Goal: Task Accomplishment & Management: Use online tool/utility

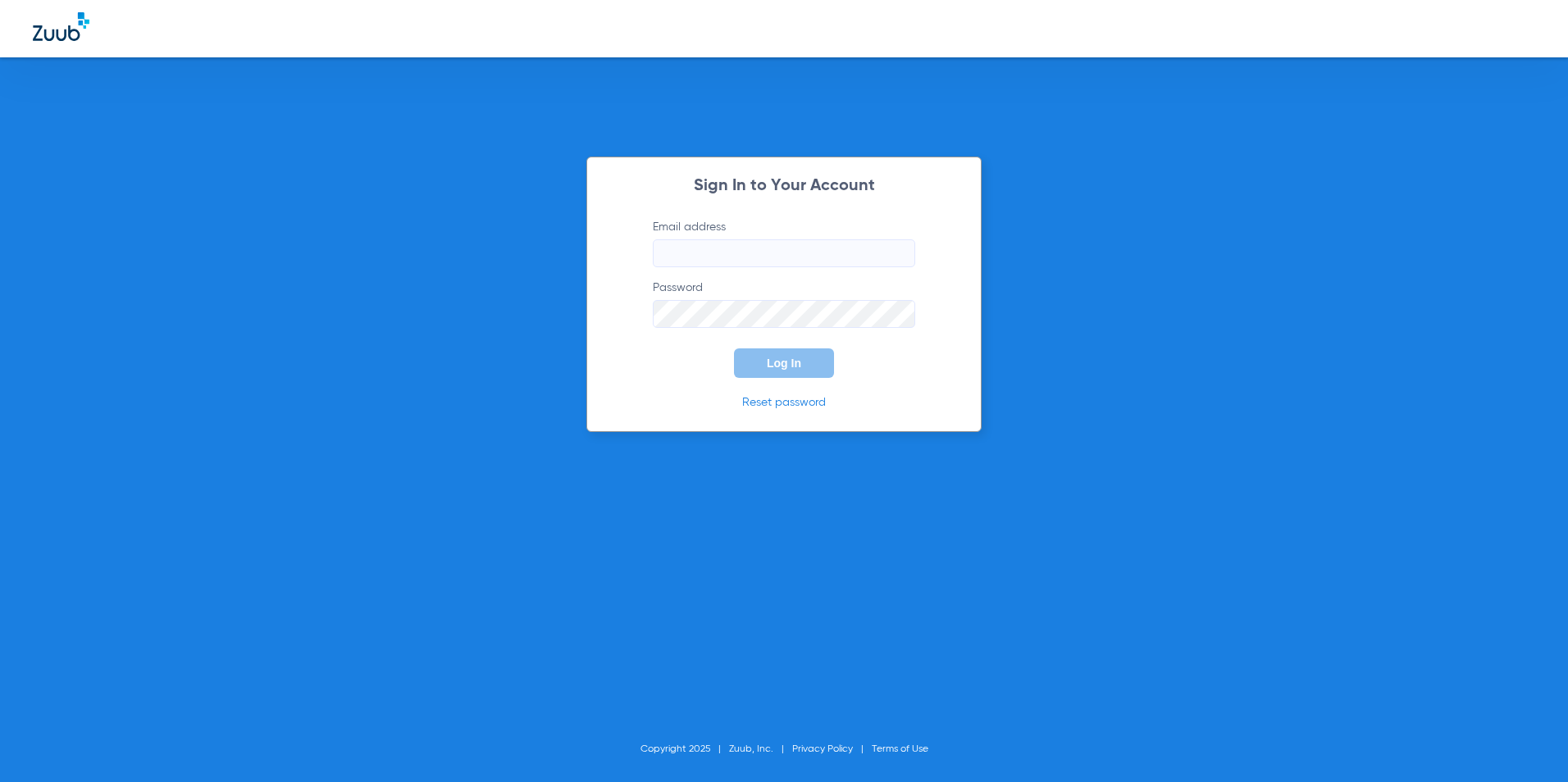
type input "[EMAIL_ADDRESS][DOMAIN_NAME]"
click at [773, 366] on span "Log In" at bounding box center [783, 362] width 34 height 13
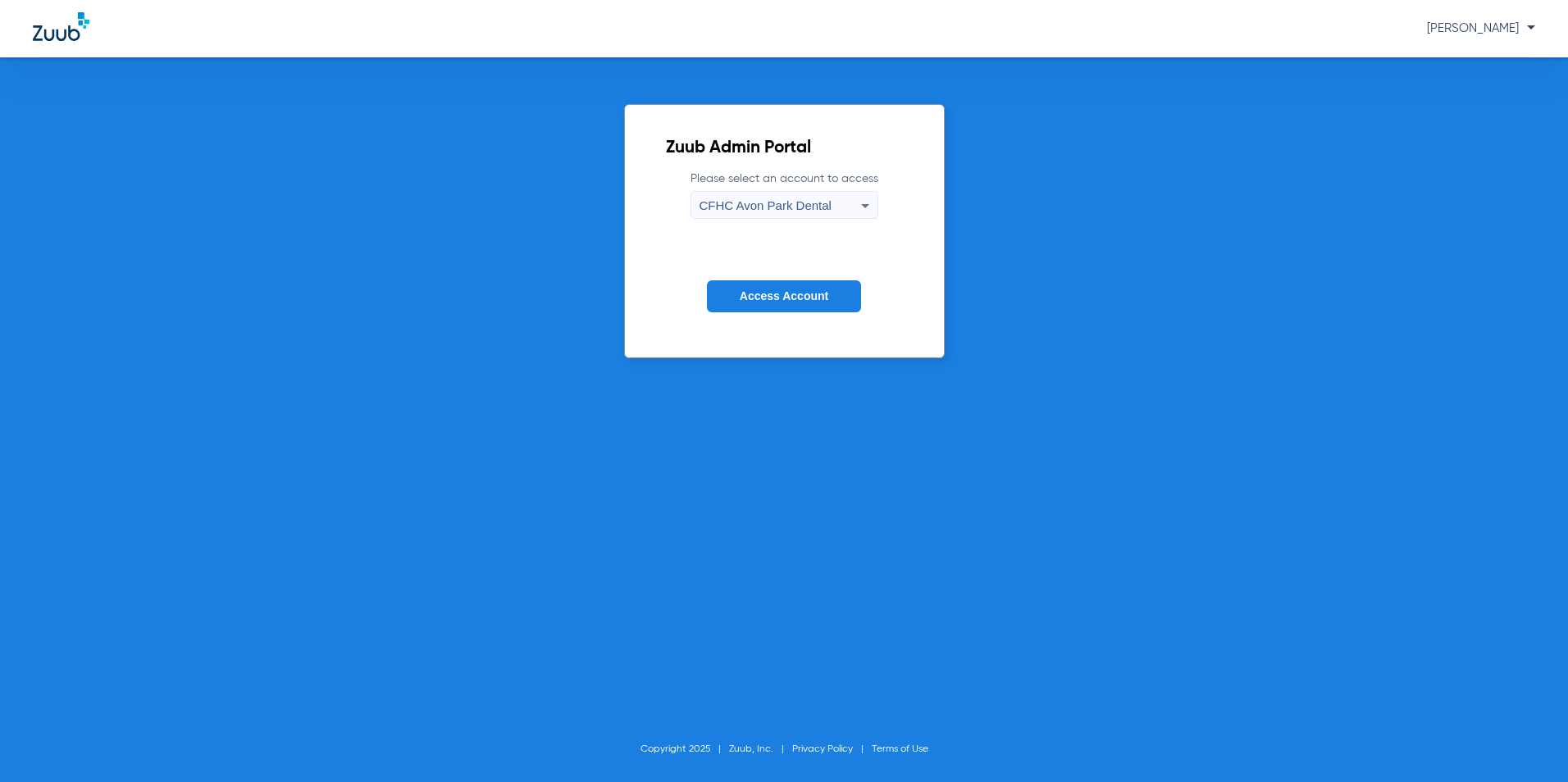
click at [744, 212] on span "CFHC Avon Park Dental" at bounding box center [765, 205] width 132 height 14
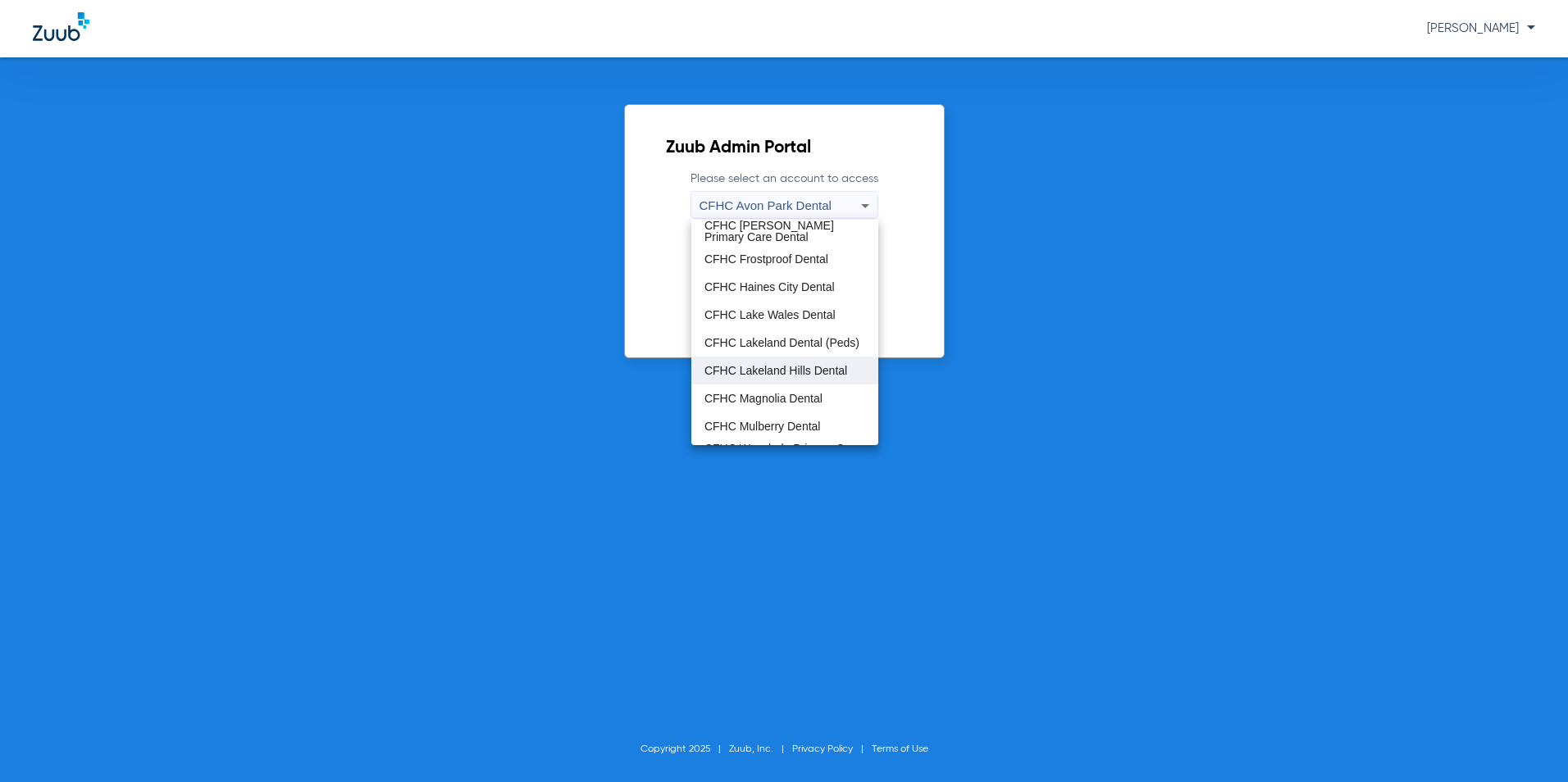
scroll to position [109, 0]
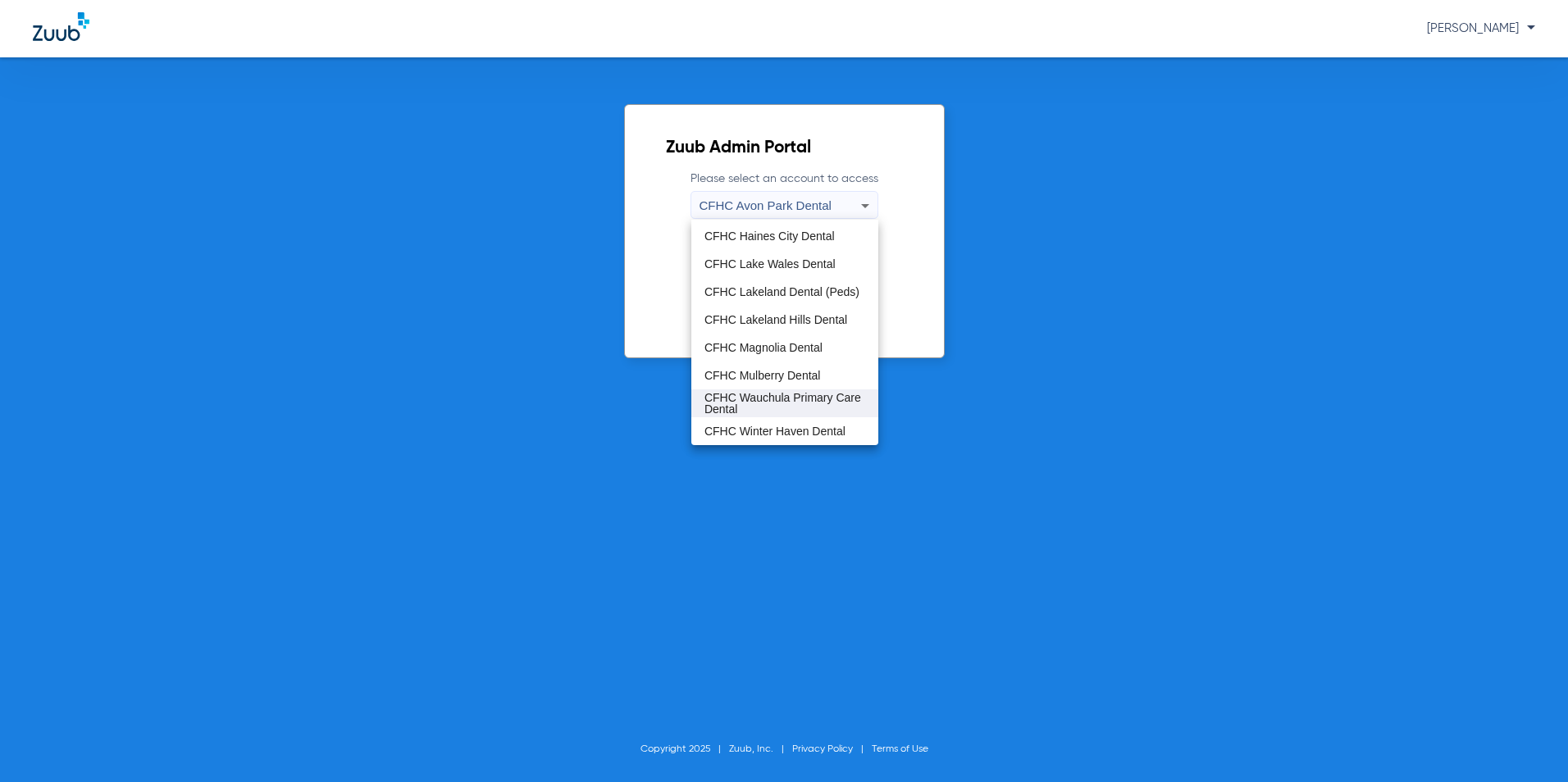
click at [758, 404] on span "CFHC Wauchula Primary Care Dental" at bounding box center [785, 404] width 161 height 23
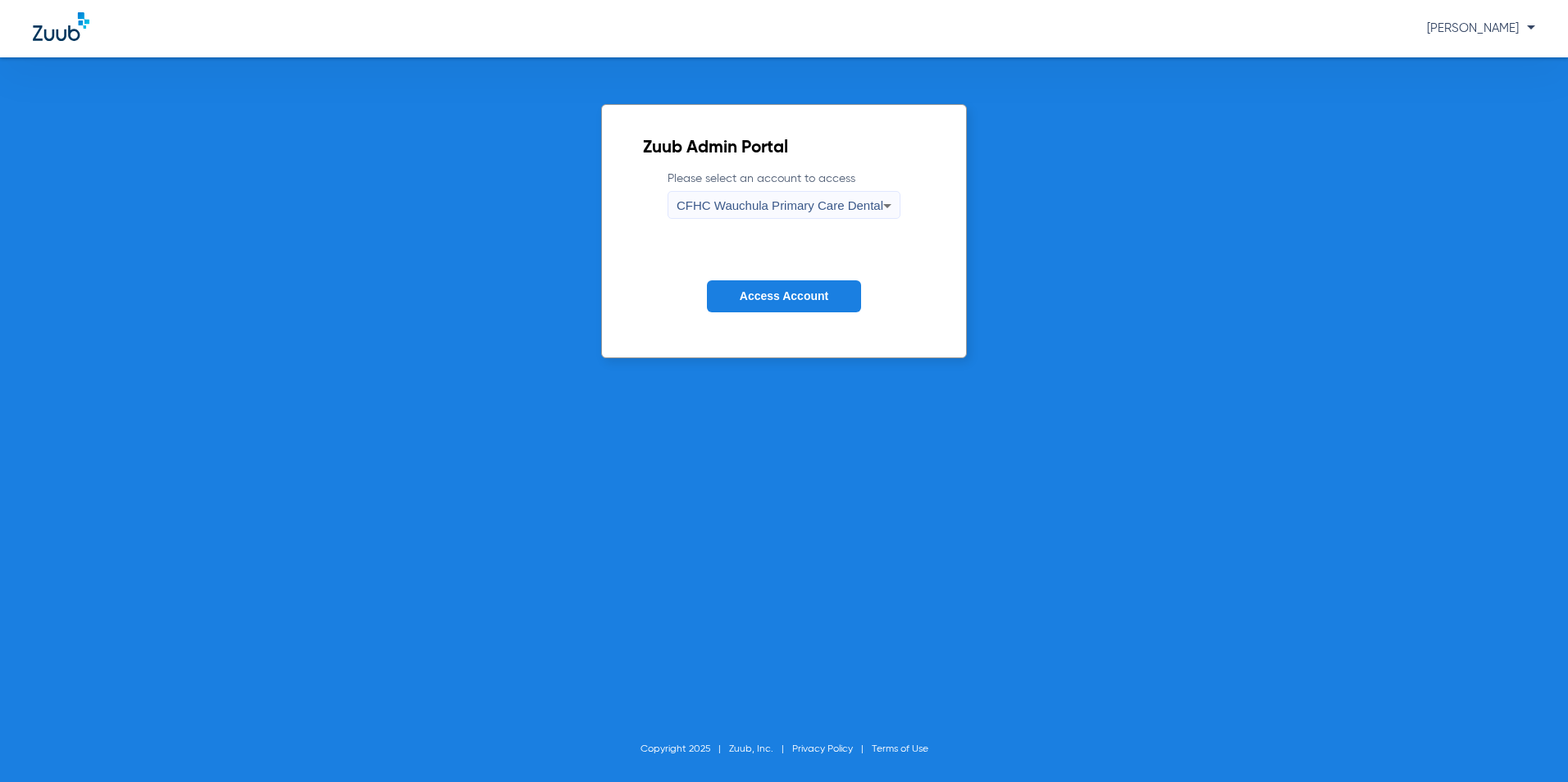
click at [774, 295] on span "Access Account" at bounding box center [784, 296] width 89 height 13
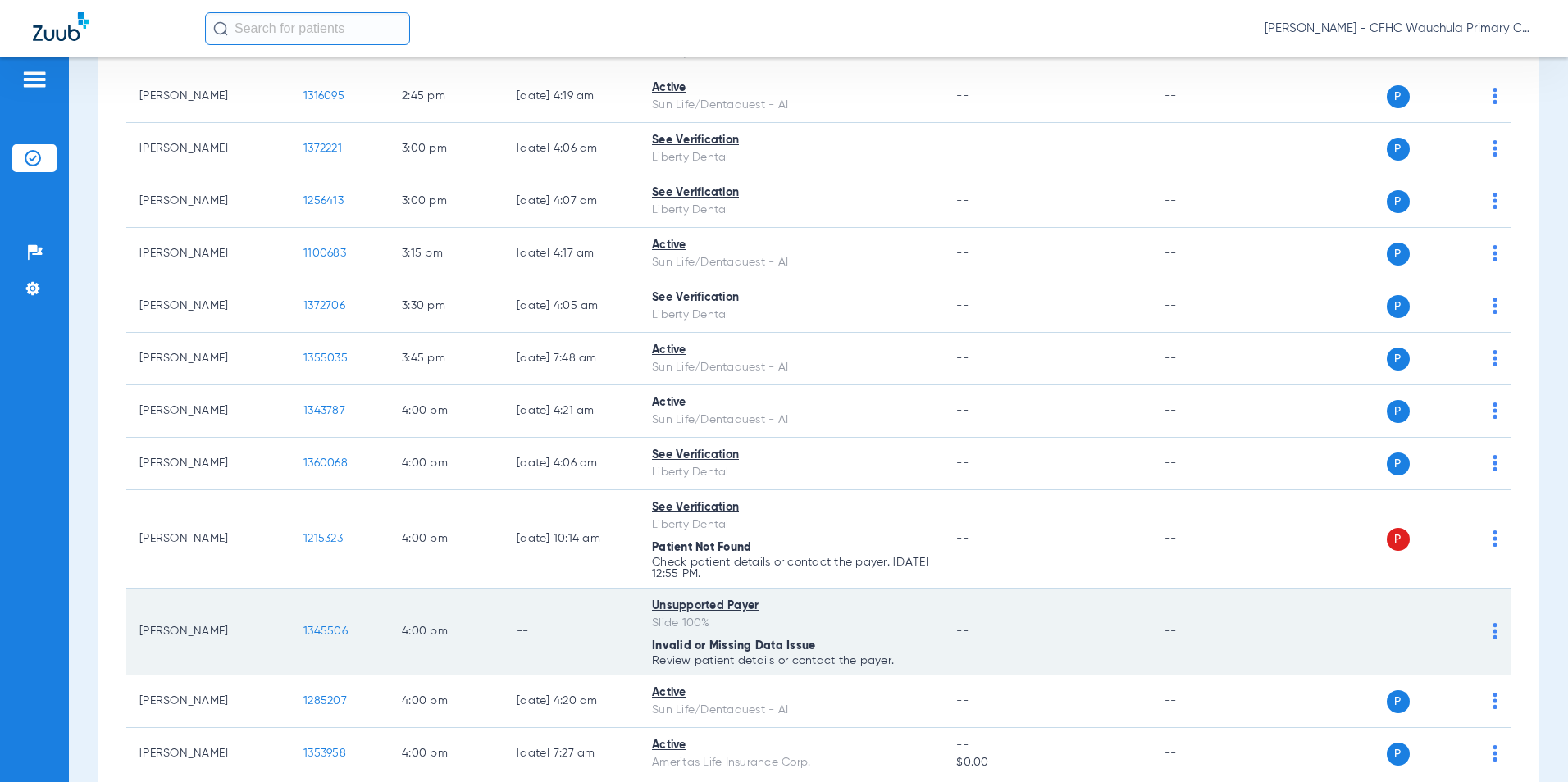
scroll to position [3198, 0]
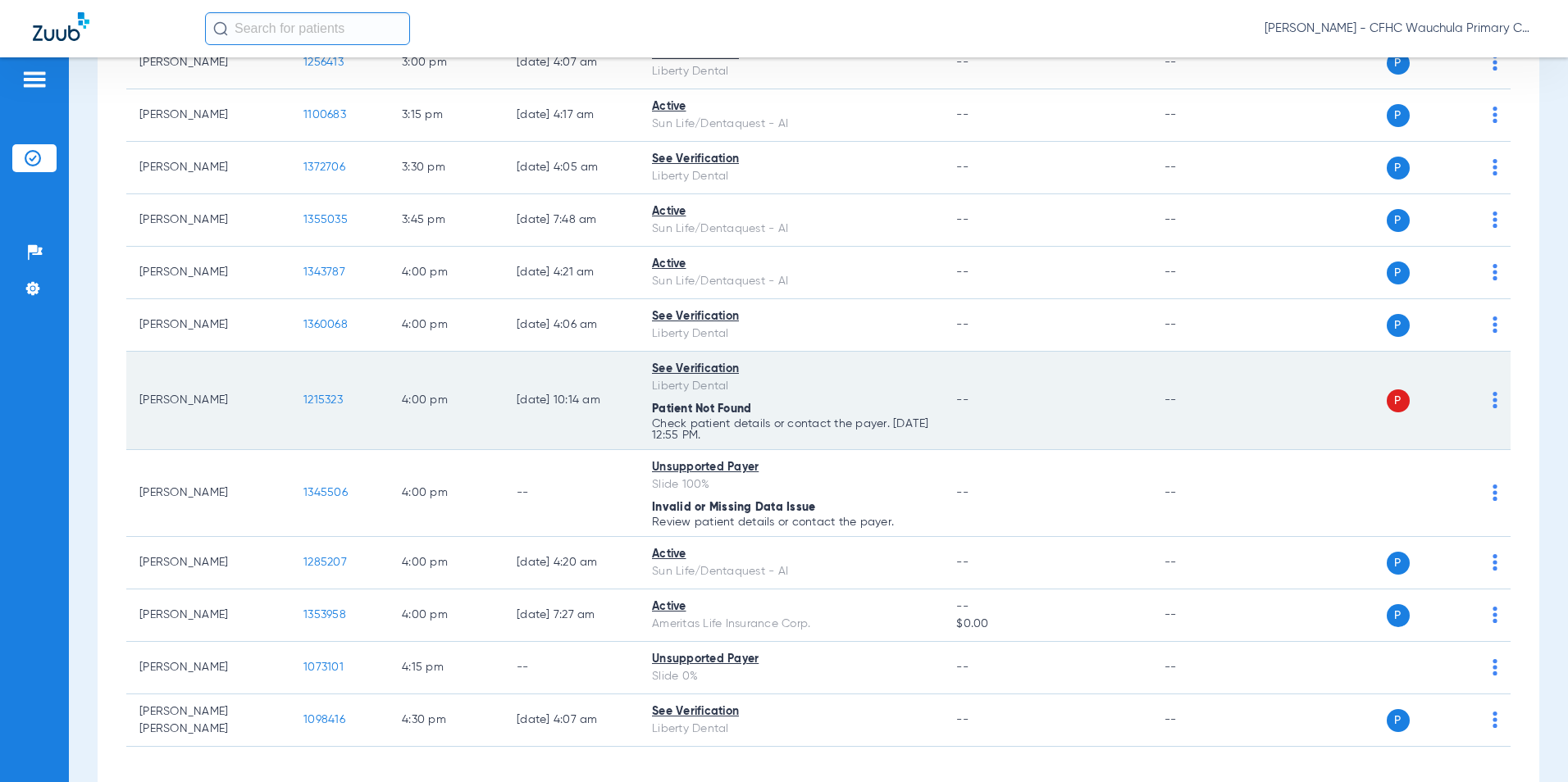
click at [324, 394] on span "1215323" at bounding box center [323, 400] width 39 height 12
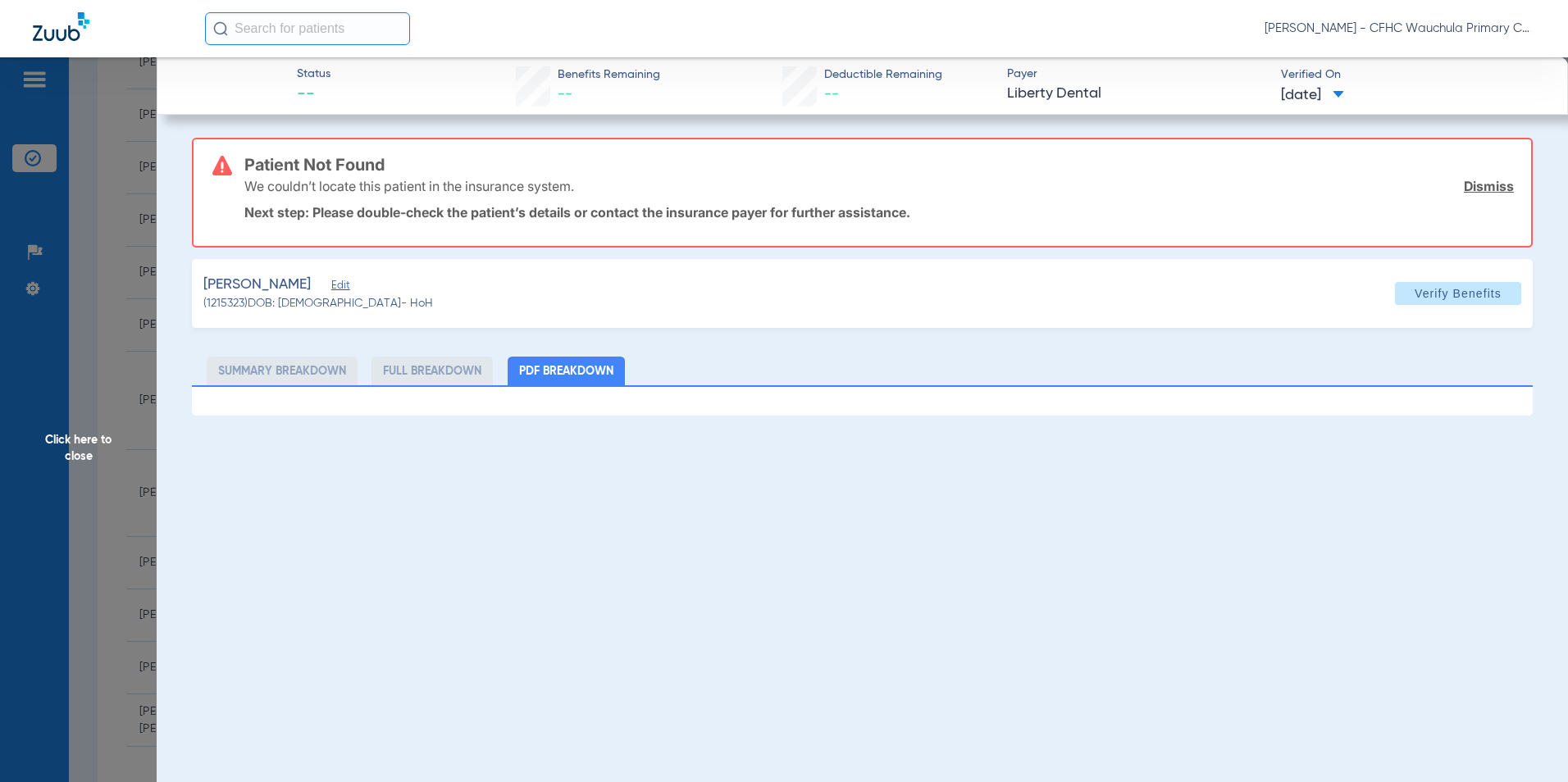
drag, startPoint x: 347, startPoint y: 291, endPoint x: 335, endPoint y: 328, distance: 38.9
click at [347, 291] on span "Edit" at bounding box center [338, 287] width 15 height 16
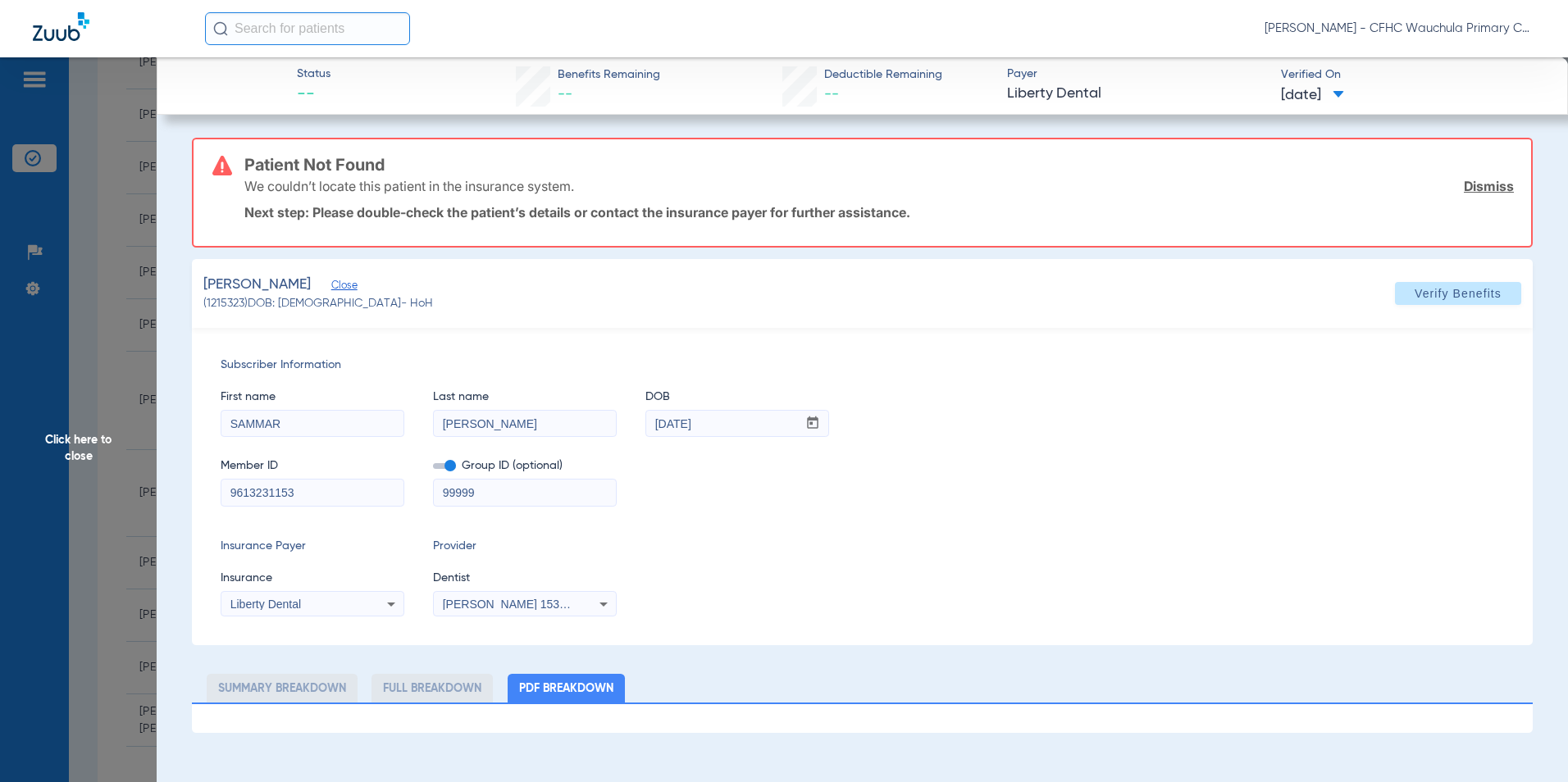
drag, startPoint x: 774, startPoint y: 536, endPoint x: 782, endPoint y: 529, distance: 10.6
click at [776, 534] on div "Subscriber Information First name [PERSON_NAME] Last name [PERSON_NAME] mm / dd…" at bounding box center [862, 486] width 1341 height 317
click at [438, 465] on span at bounding box center [445, 467] width 23 height 6
click at [433, 470] on input "checkbox" at bounding box center [433, 470] width 0 height 0
click at [734, 505] on div "Member ID 9613231153 Group ID (optional) 99999" at bounding box center [862, 474] width 1284 height 63
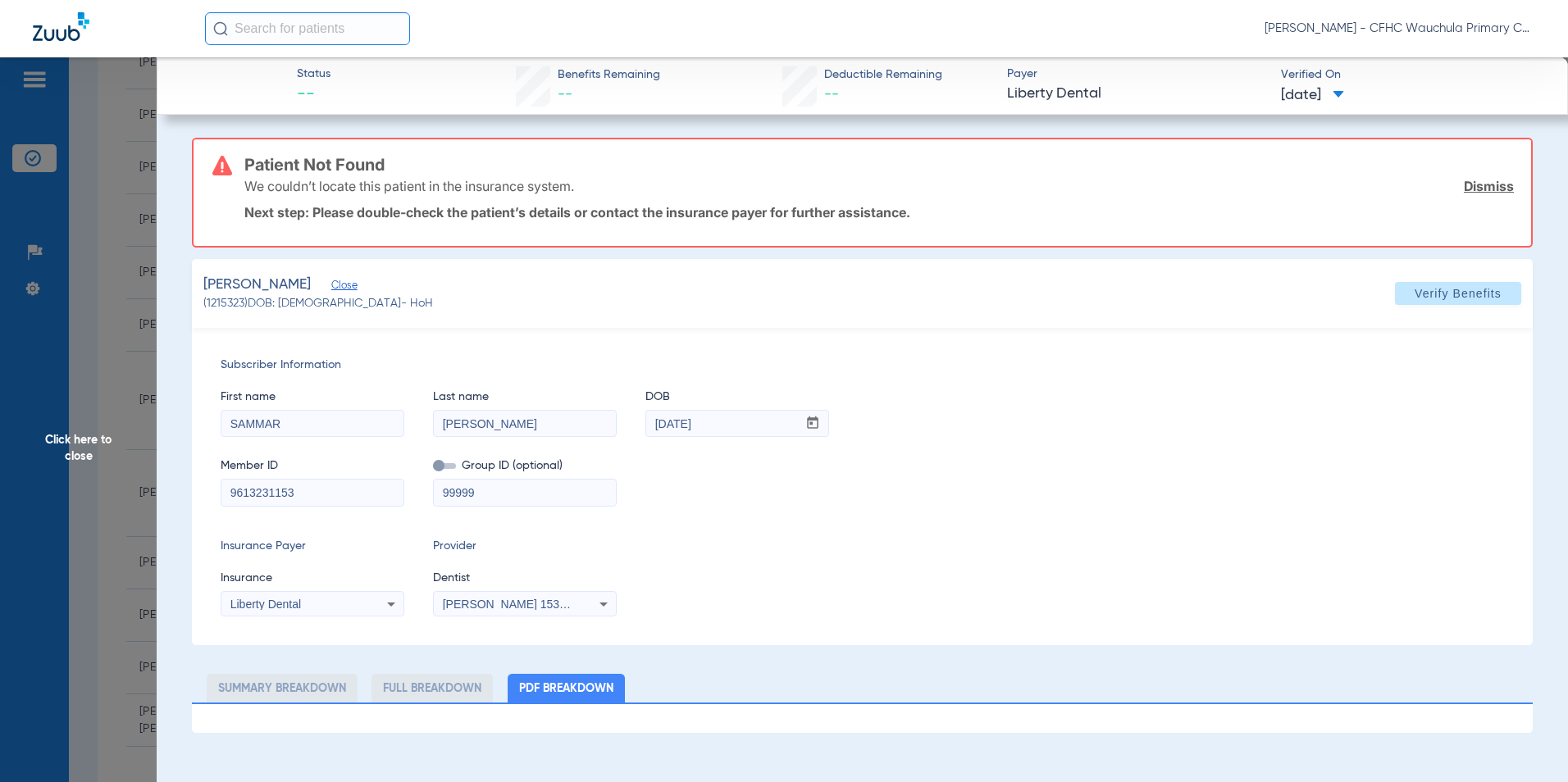
drag, startPoint x: 311, startPoint y: 492, endPoint x: 181, endPoint y: 493, distance: 130.0
click at [181, 493] on app-member-insurance-verification-view "Status -- Benefits Remaining -- Deductible Remaining -- Payer Liberty Dental Ve…" at bounding box center [862, 395] width 1412 height 676
drag, startPoint x: 298, startPoint y: 502, endPoint x: 336, endPoint y: 495, distance: 38.6
click at [300, 501] on input "9613231153" at bounding box center [312, 492] width 182 height 26
click at [336, 495] on input "9613231153" at bounding box center [312, 492] width 182 height 26
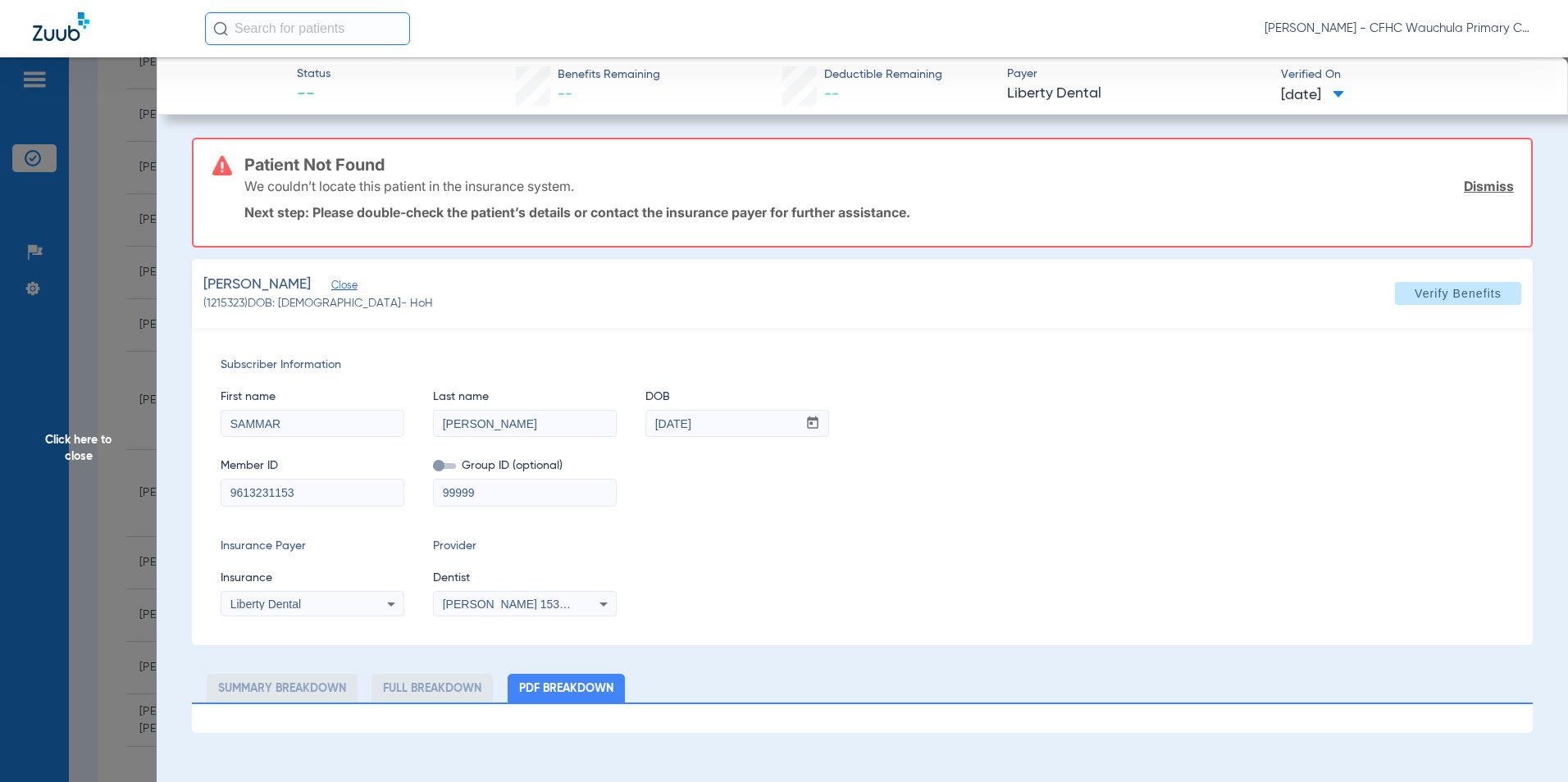
click at [336, 495] on input "9613231153" at bounding box center [312, 492] width 182 height 26
click at [292, 612] on div "Liberty Dental" at bounding box center [312, 604] width 182 height 20
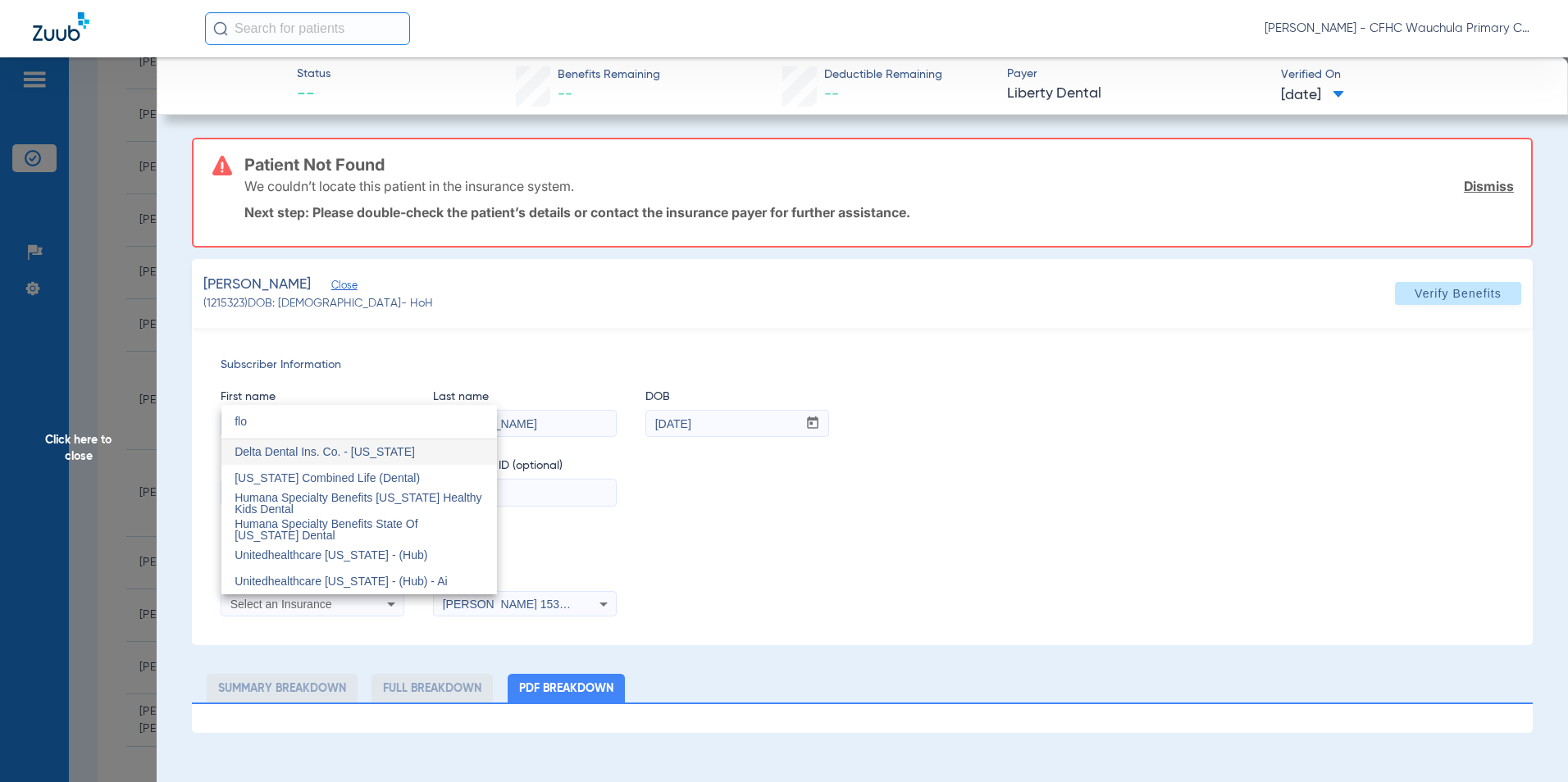
scroll to position [0, 0]
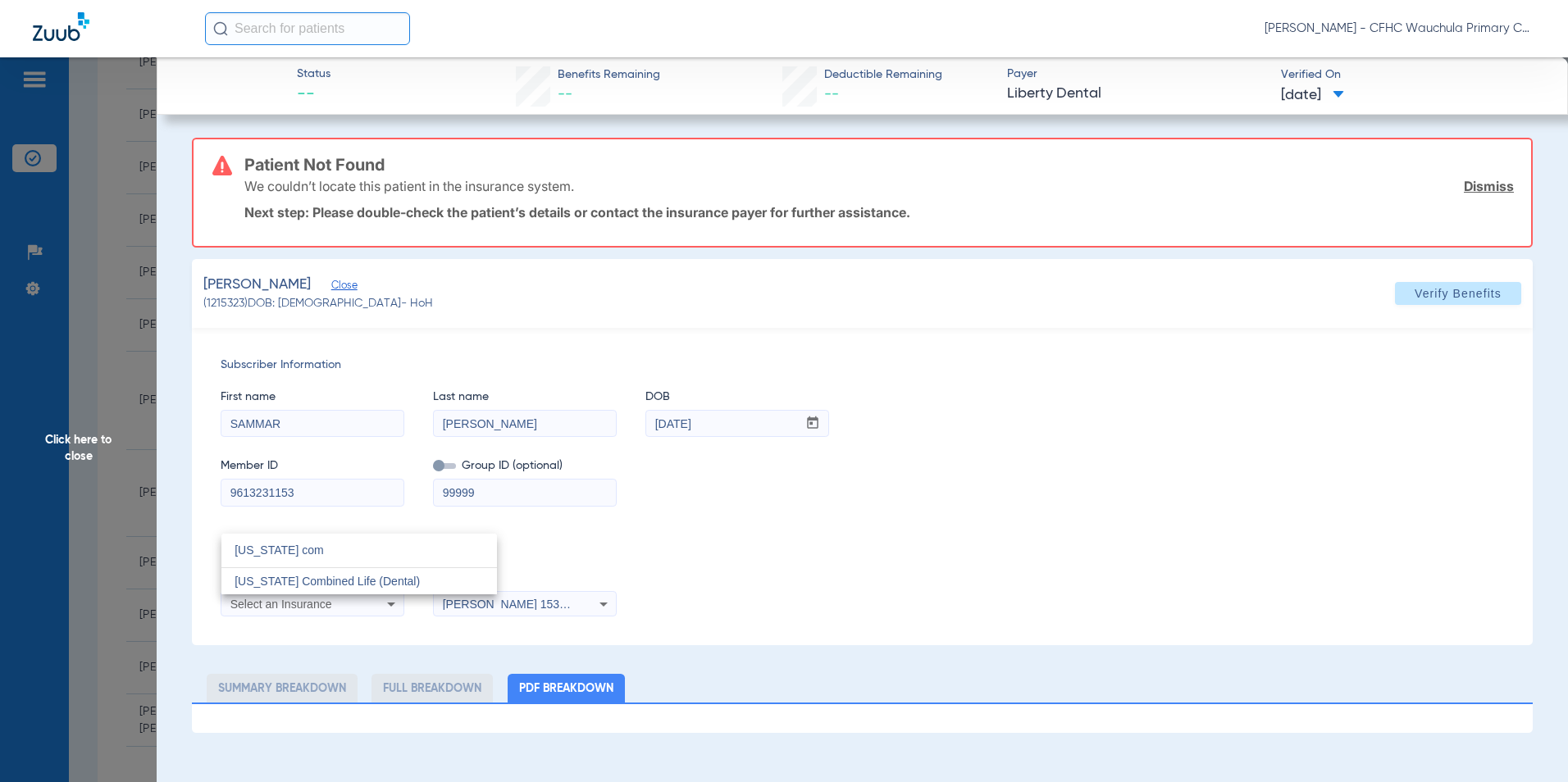
type input "[US_STATE] com"
click at [320, 582] on span "[US_STATE] Combined Life (Dental)" at bounding box center [327, 581] width 186 height 13
click at [320, 501] on input "9613231153" at bounding box center [312, 492] width 182 height 26
drag, startPoint x: 323, startPoint y: 498, endPoint x: 168, endPoint y: 498, distance: 155.0
click at [168, 498] on app-member-insurance-verification-view "Status -- Benefits Remaining -- Deductible Remaining -- Payer Liberty Dental Ve…" at bounding box center [862, 395] width 1412 height 676
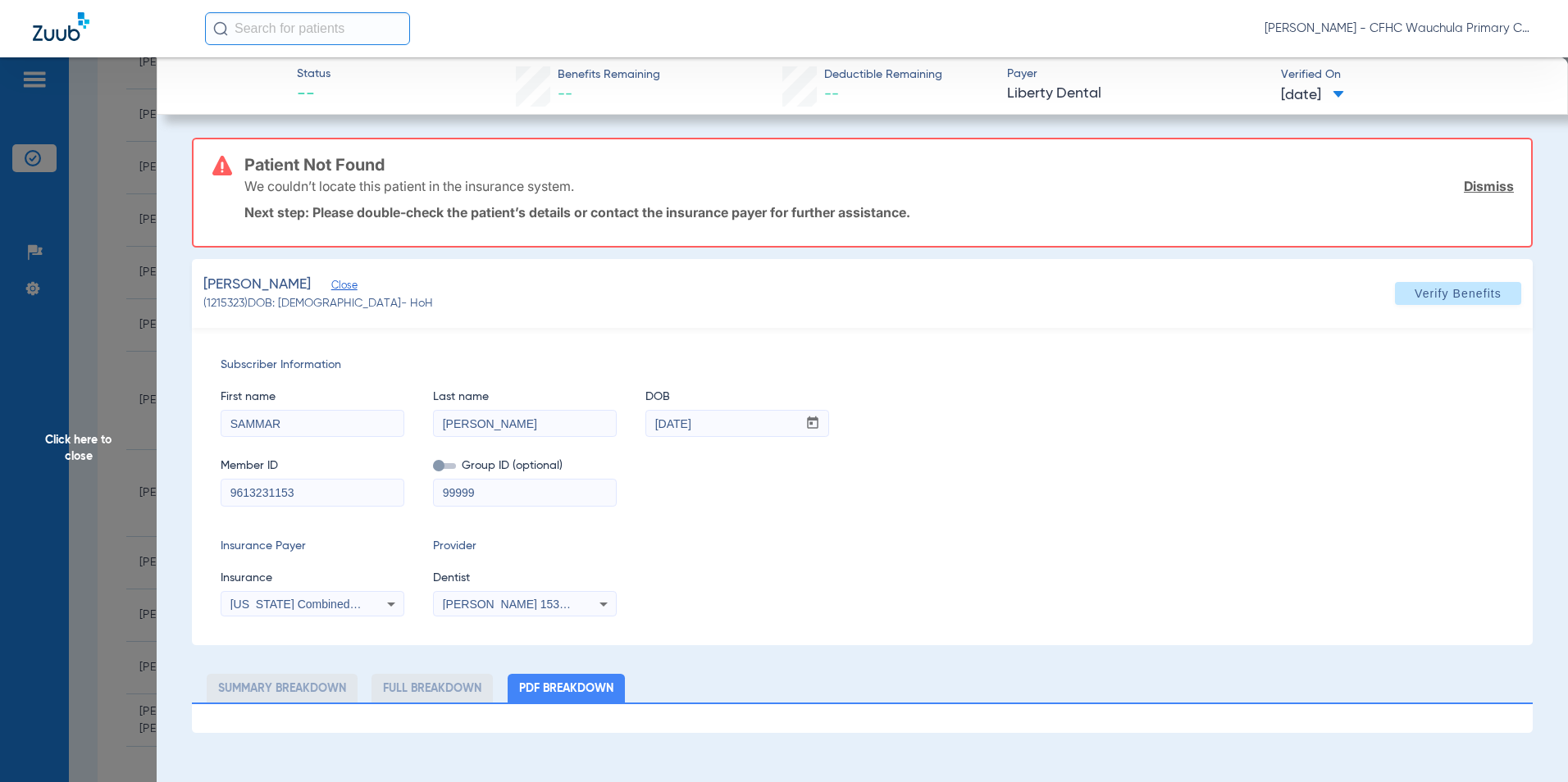
click at [311, 492] on input "9613231153" at bounding box center [312, 492] width 182 height 26
click at [347, 500] on input "9613231153" at bounding box center [312, 492] width 182 height 26
drag, startPoint x: 347, startPoint y: 500, endPoint x: 146, endPoint y: 492, distance: 201.2
click at [156, 492] on app-member-insurance-verification-view "Status -- Benefits Remaining -- Deductible Remaining -- Payer Liberty Dental Ve…" at bounding box center [862, 395] width 1412 height 676
type input "H71280209"
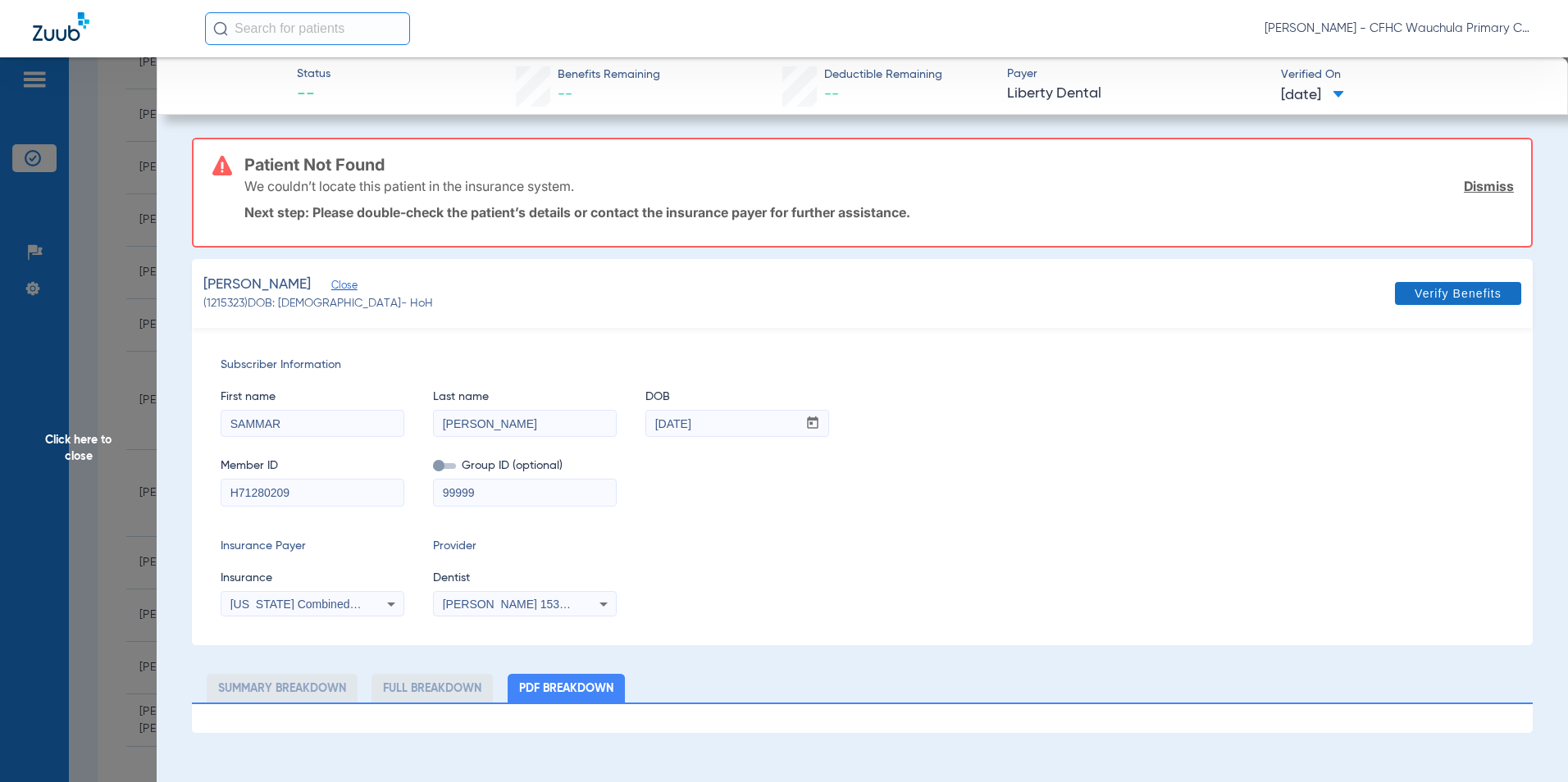
click at [1427, 291] on span "Verify Benefits" at bounding box center [1458, 293] width 87 height 13
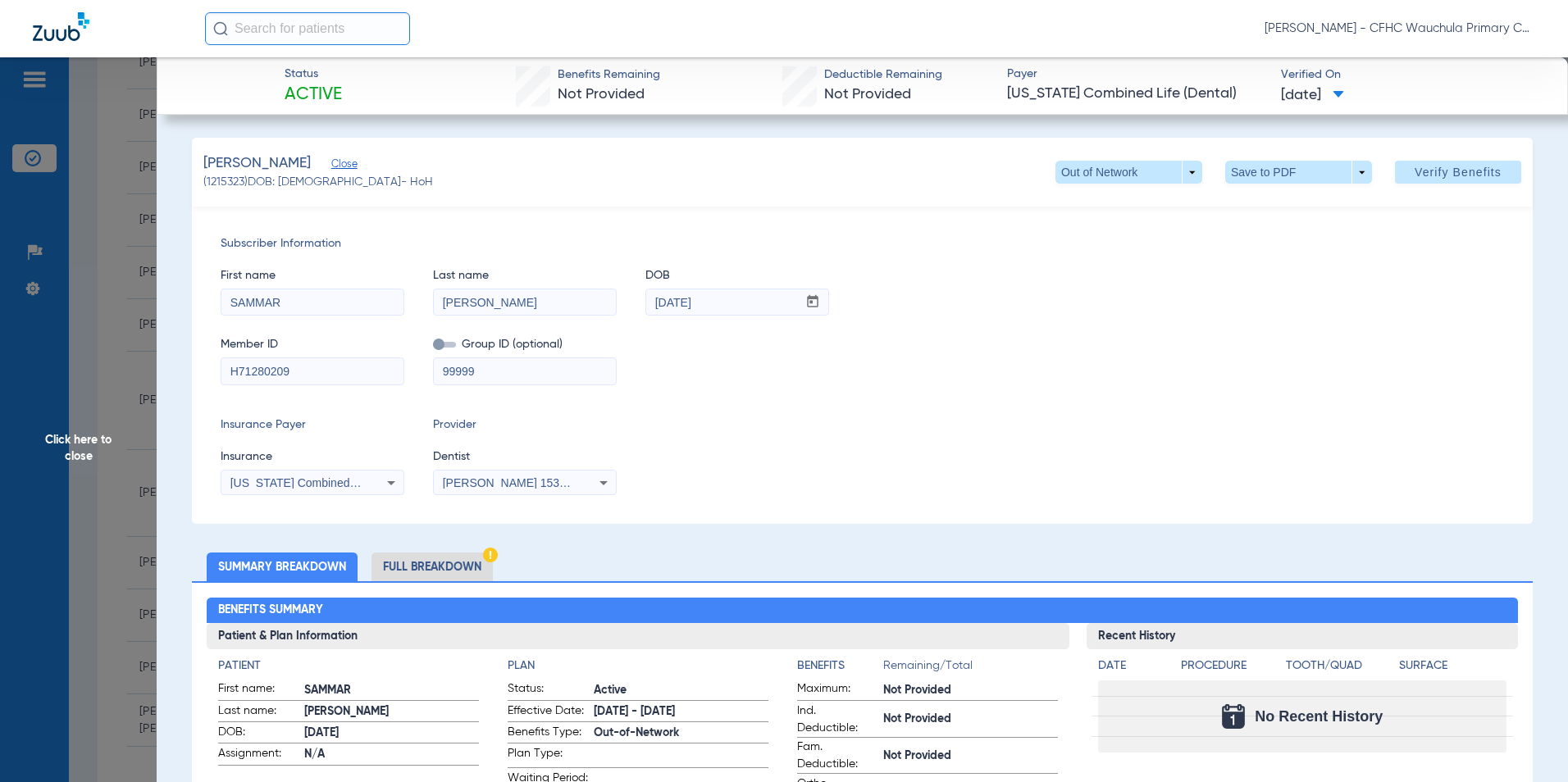
click at [449, 566] on li "Full Breakdown" at bounding box center [433, 566] width 121 height 28
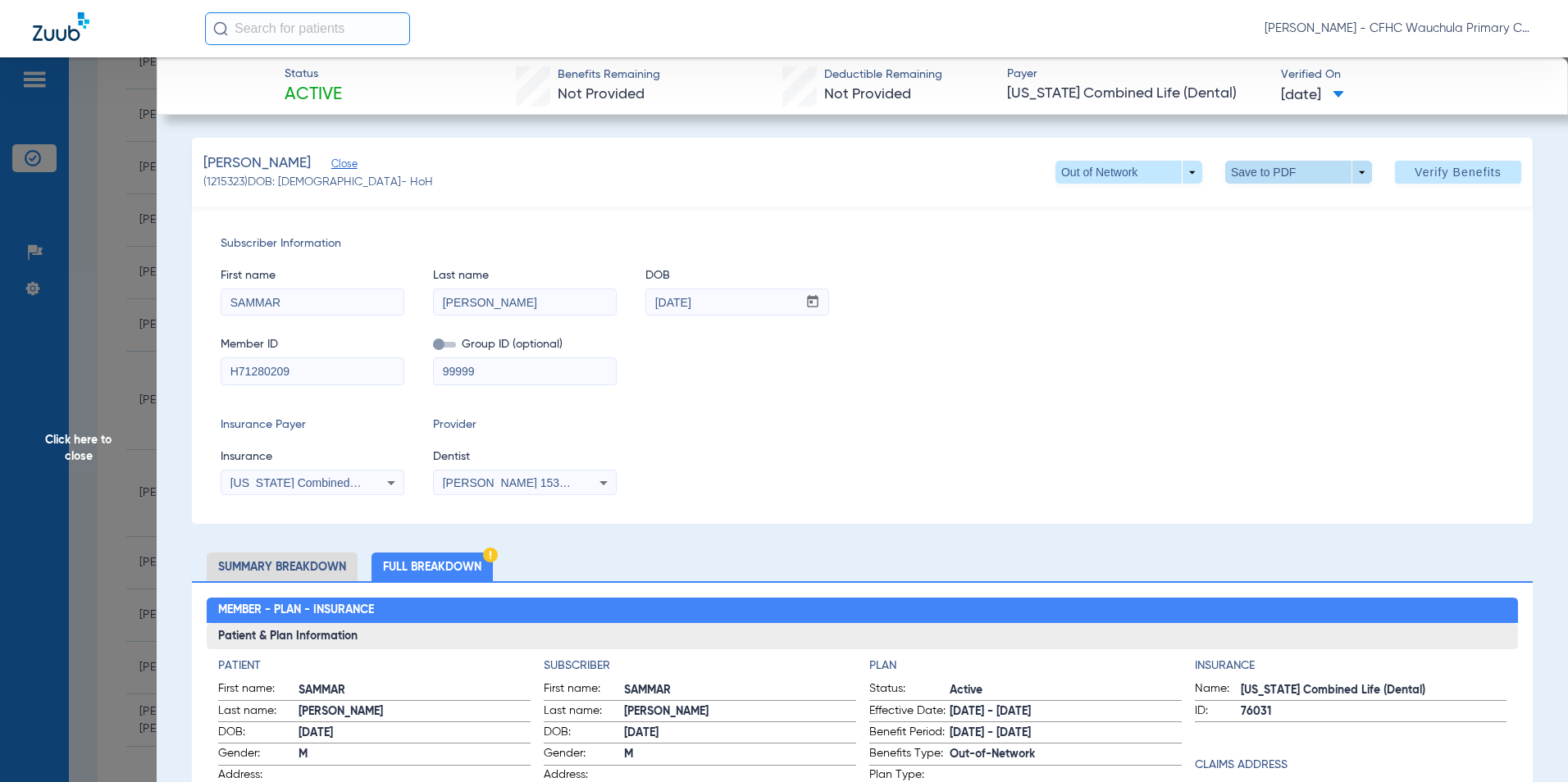
click at [1279, 170] on span at bounding box center [1299, 172] width 39 height 39
drag, startPoint x: 1279, startPoint y: 194, endPoint x: 1223, endPoint y: 331, distance: 148.0
click at [1279, 194] on button "insert_drive_file Save to PDF" at bounding box center [1275, 205] width 124 height 33
